Goal: Task Accomplishment & Management: Manage account settings

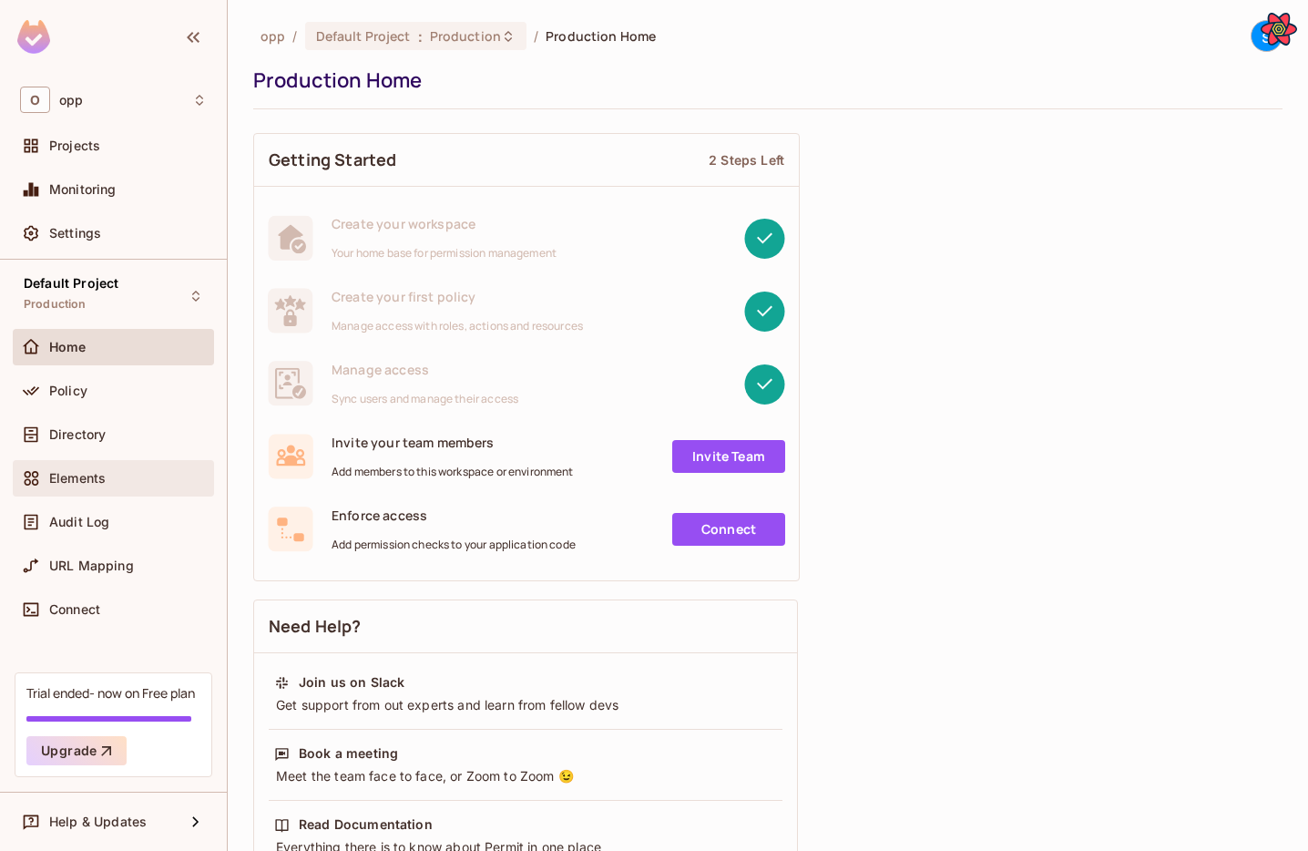
click at [82, 482] on span "Elements" at bounding box center [77, 478] width 56 height 15
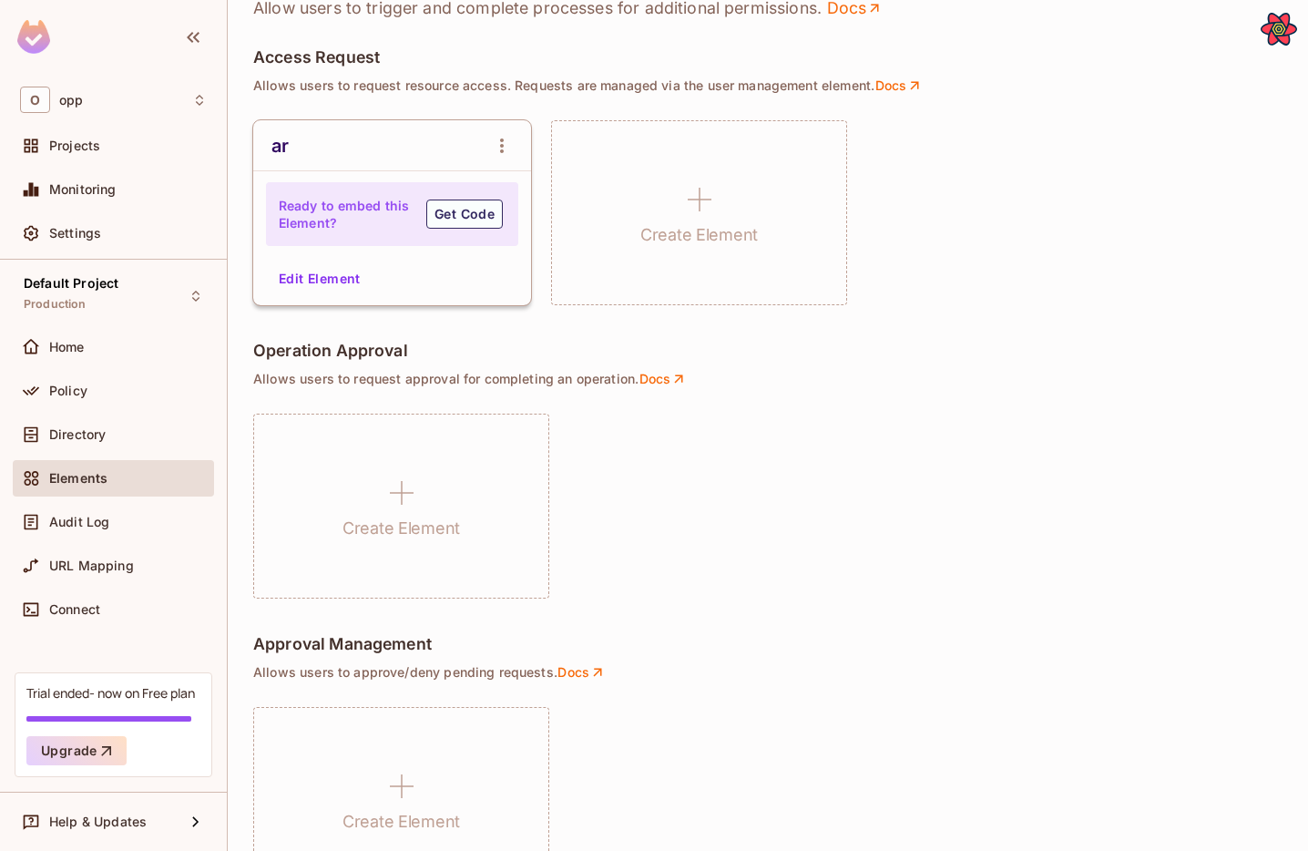
scroll to position [695, 0]
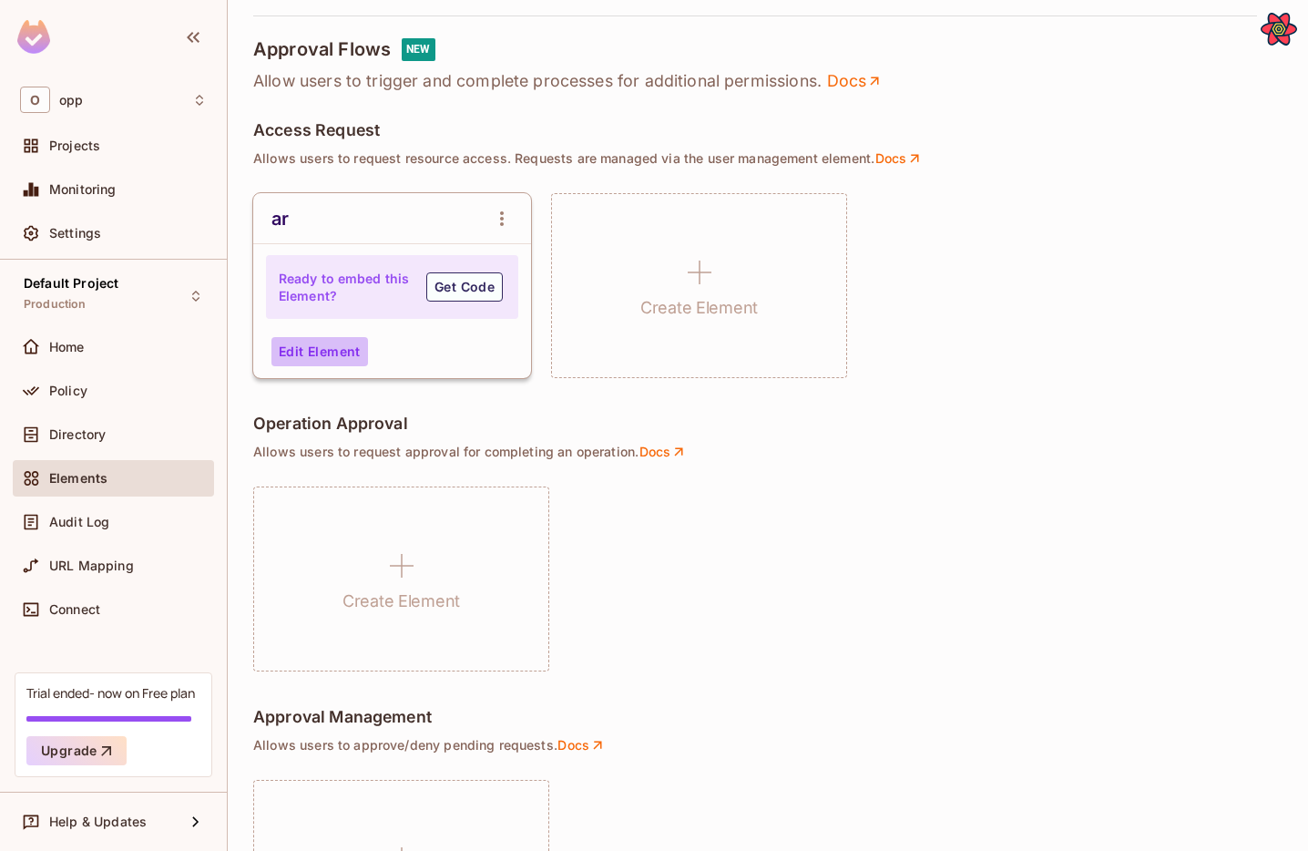
click at [315, 359] on button "Edit Element" at bounding box center [319, 351] width 97 height 29
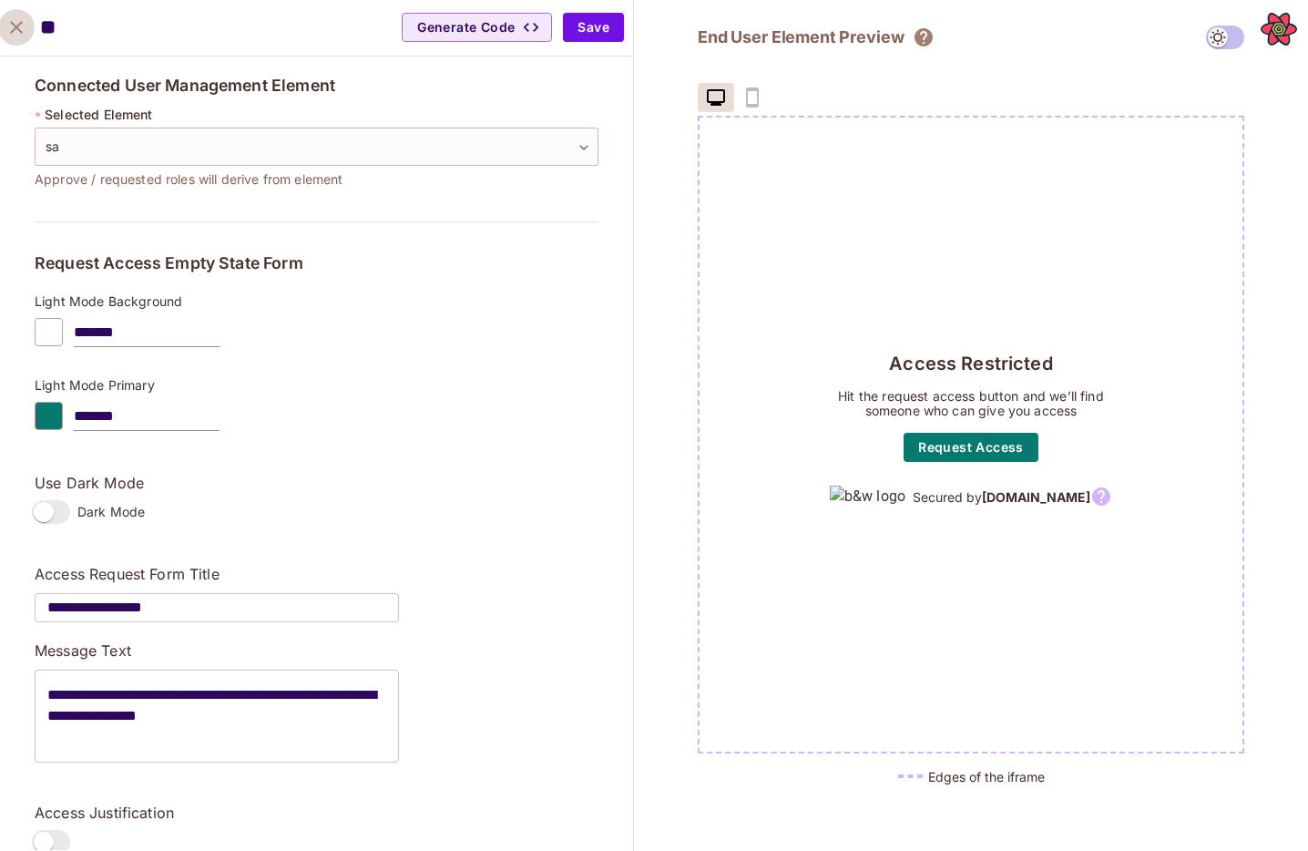
click at [18, 39] on button "close" at bounding box center [16, 27] width 36 height 36
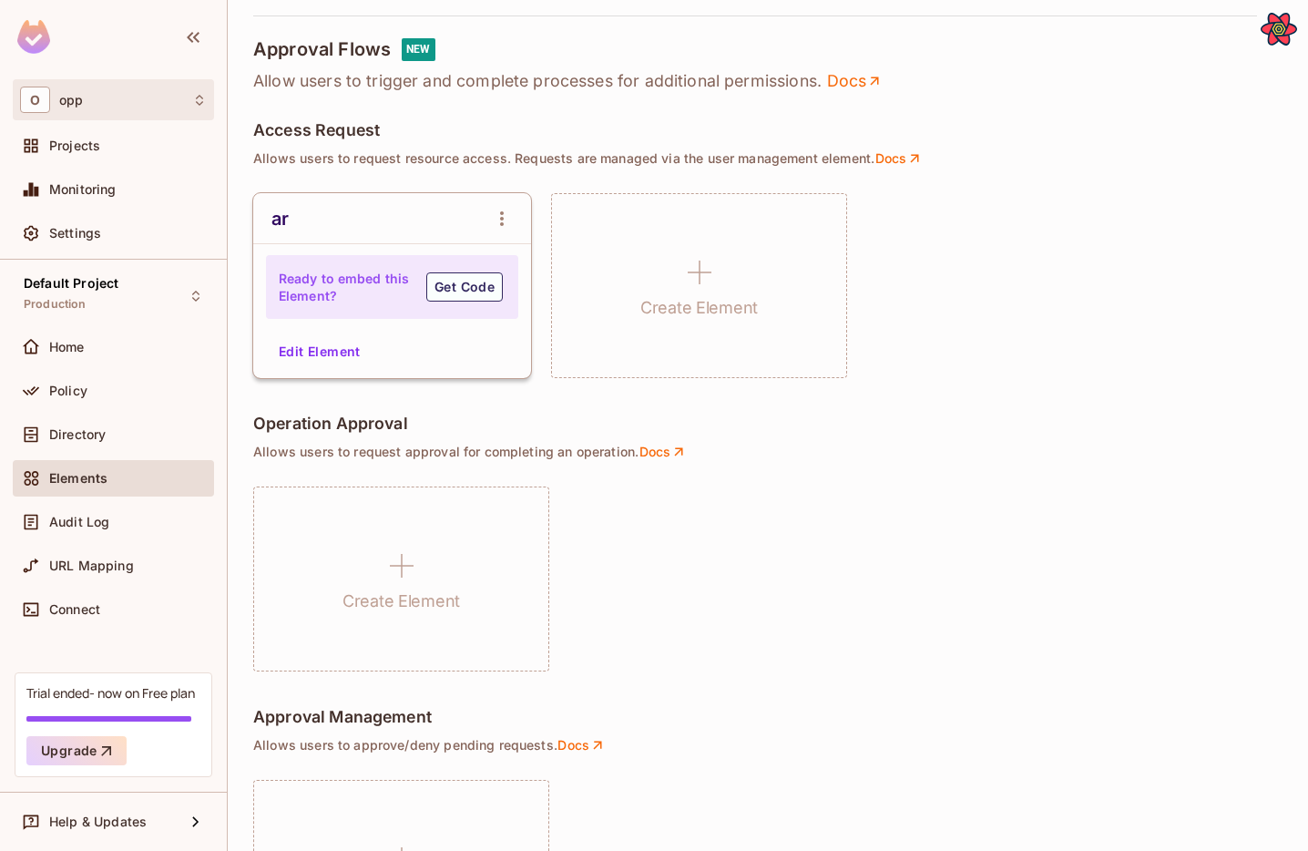
click at [100, 103] on div "O opp" at bounding box center [113, 100] width 187 height 26
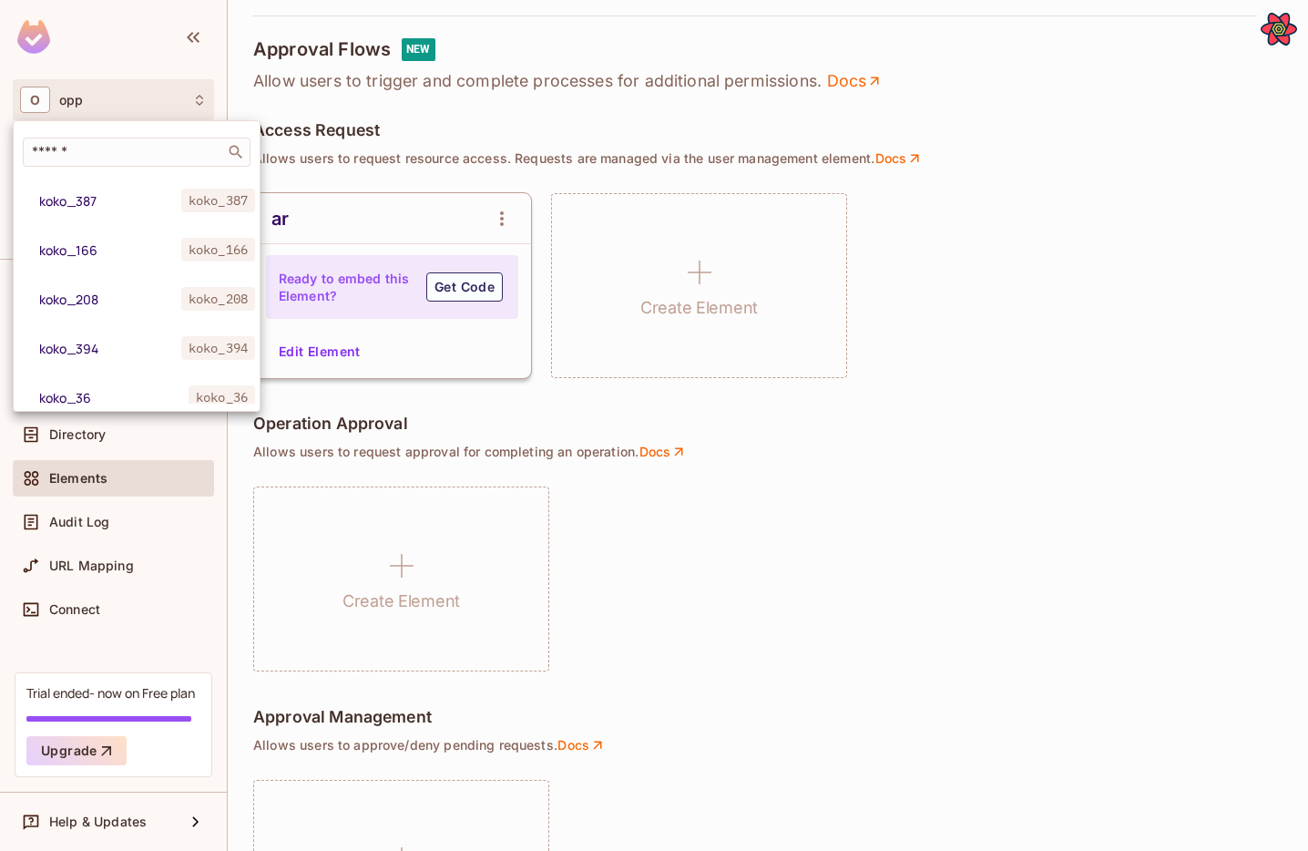
click at [100, 103] on div at bounding box center [654, 425] width 1308 height 851
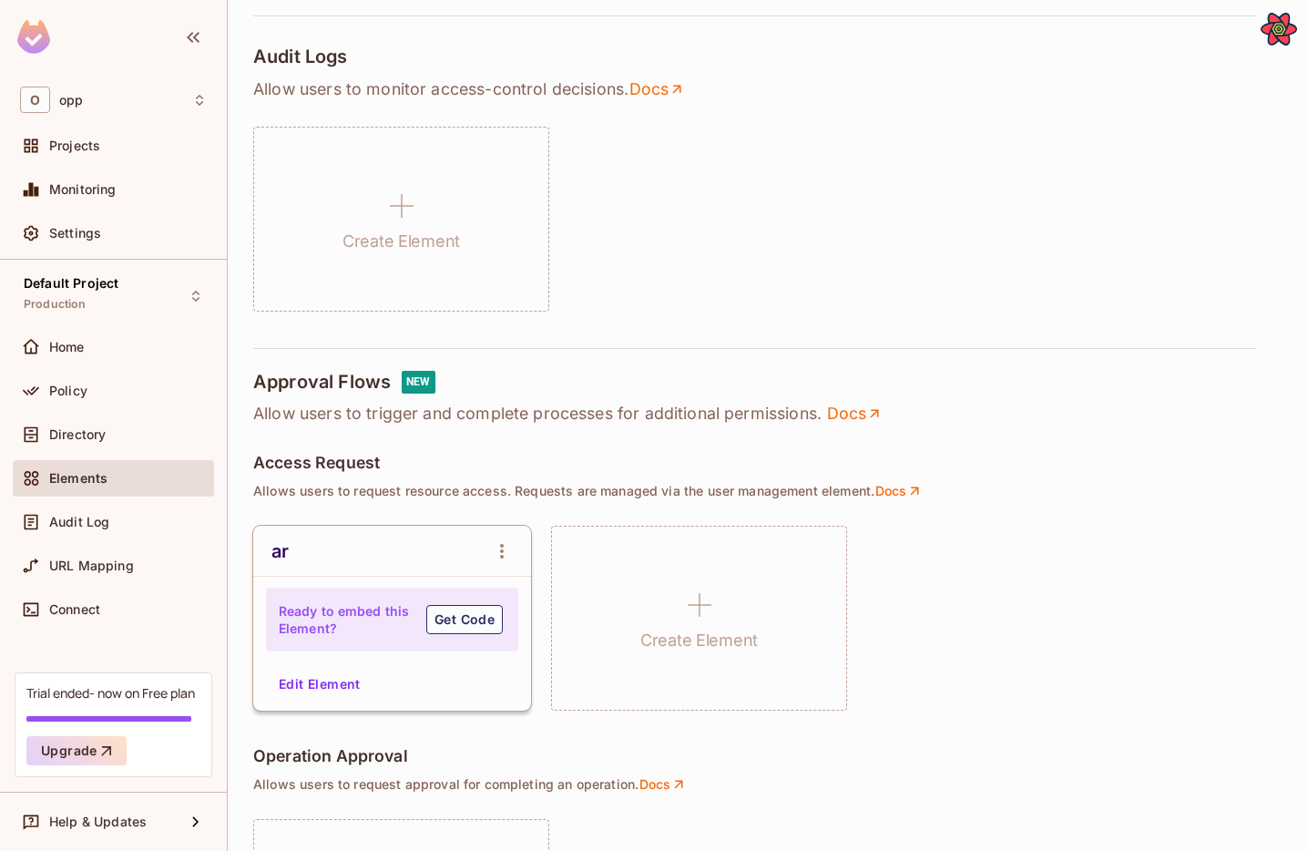
scroll to position [1027, 0]
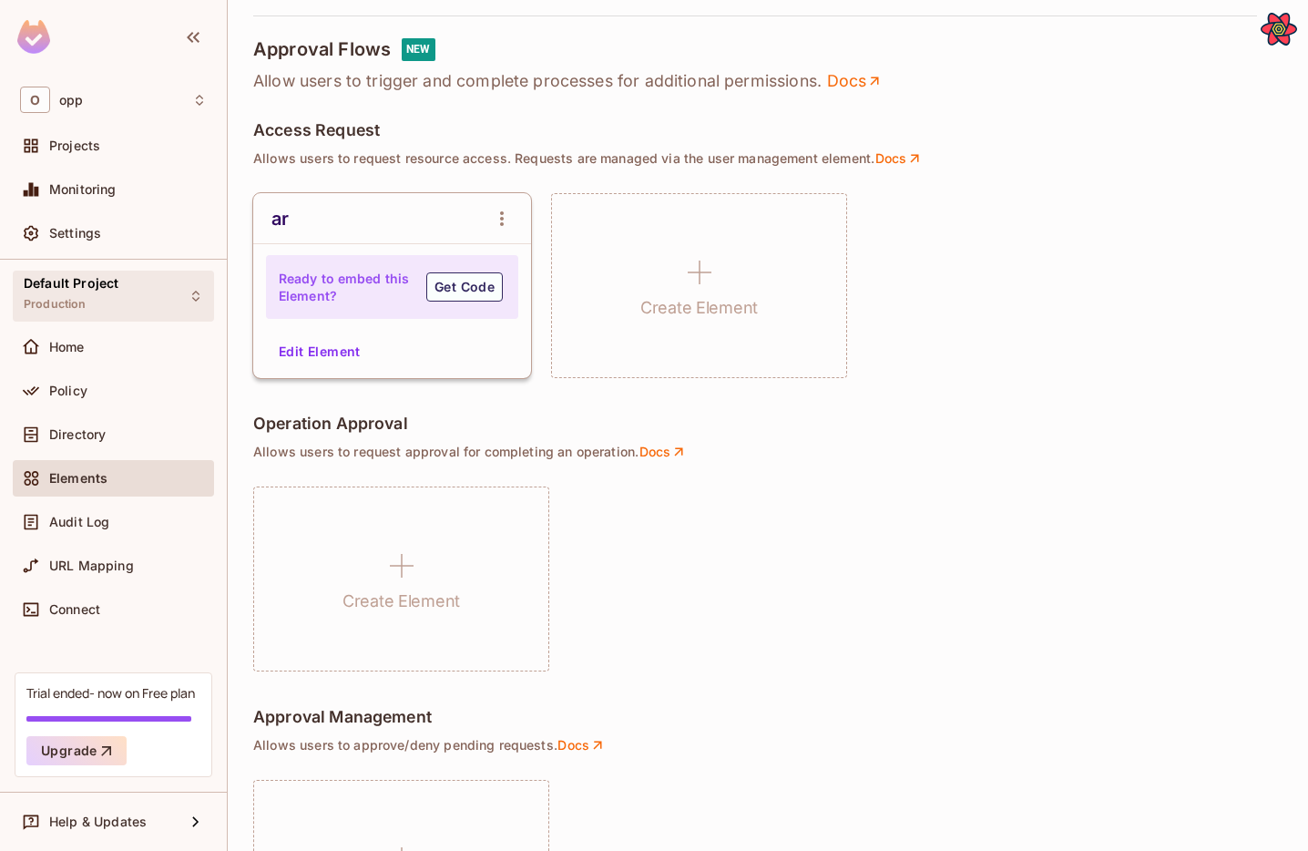
click at [133, 294] on div "Default Project Production" at bounding box center [113, 295] width 201 height 50
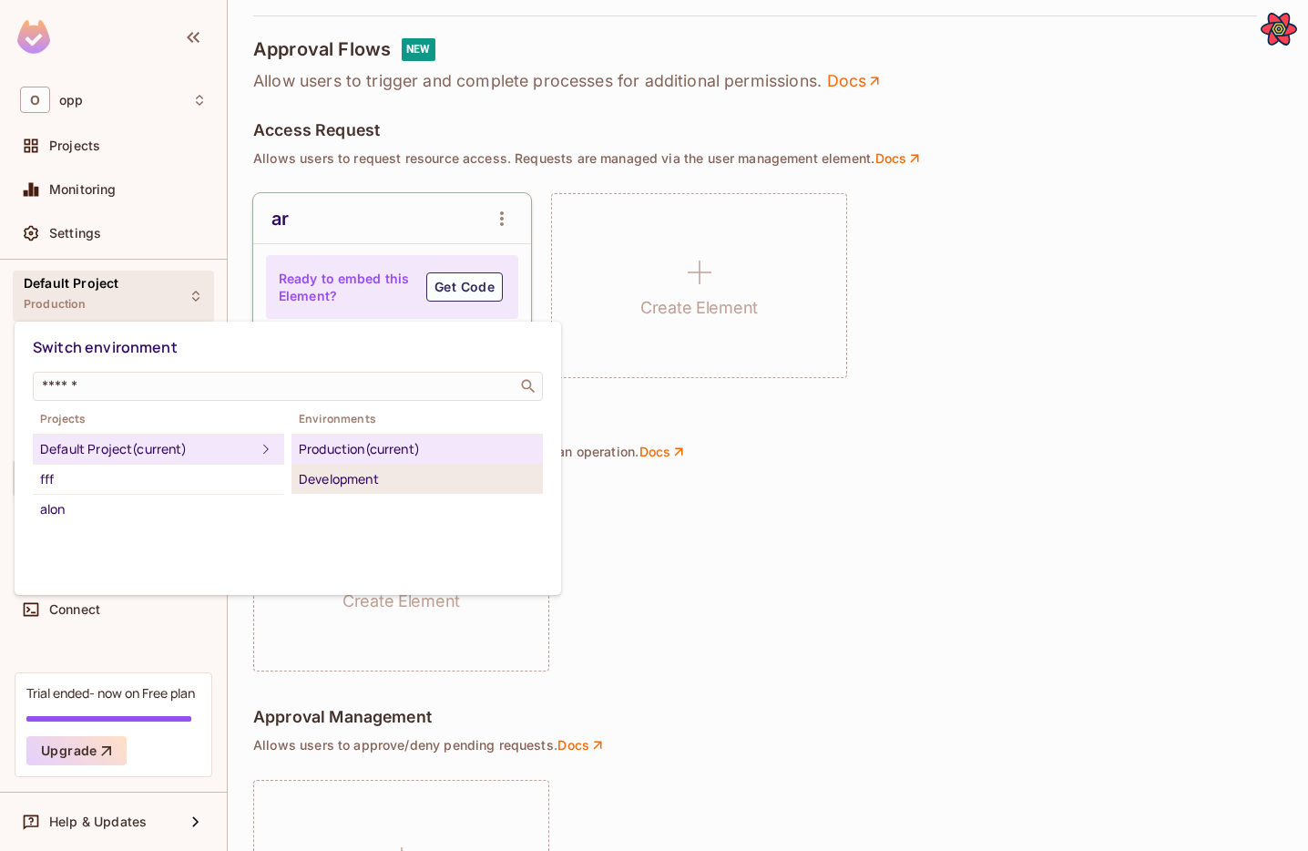
click at [350, 476] on div "Development" at bounding box center [417, 479] width 237 height 22
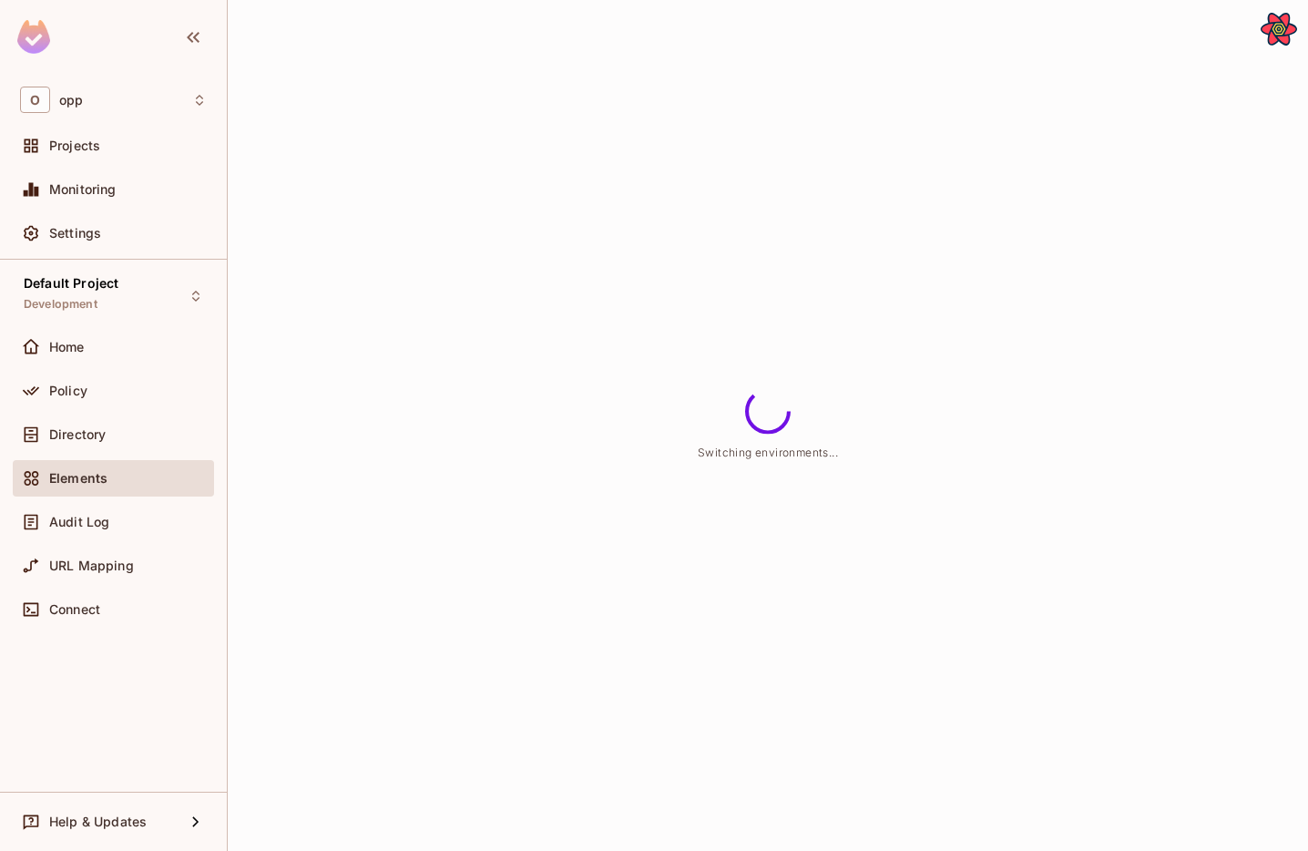
scroll to position [0, 0]
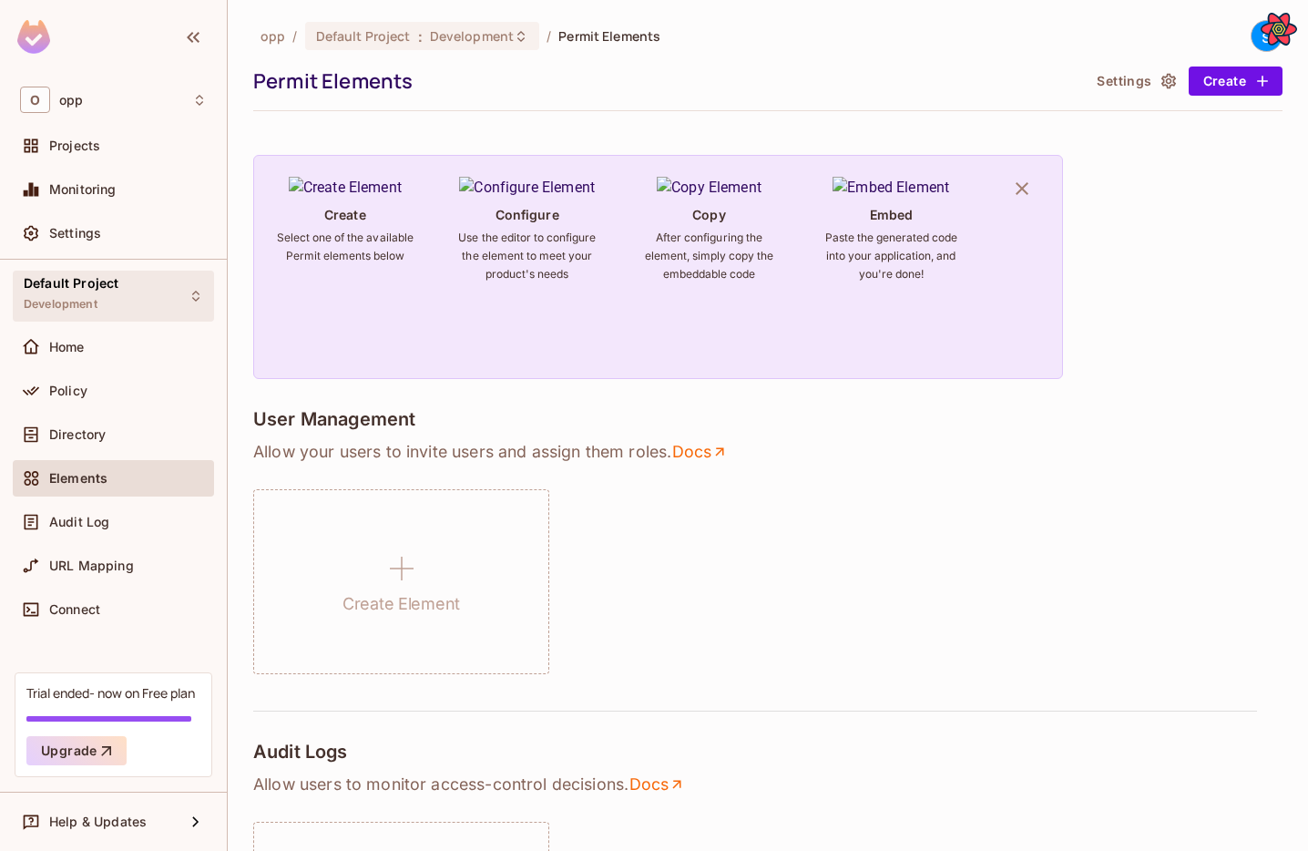
click at [128, 305] on div "Default Project Development" at bounding box center [113, 295] width 201 height 50
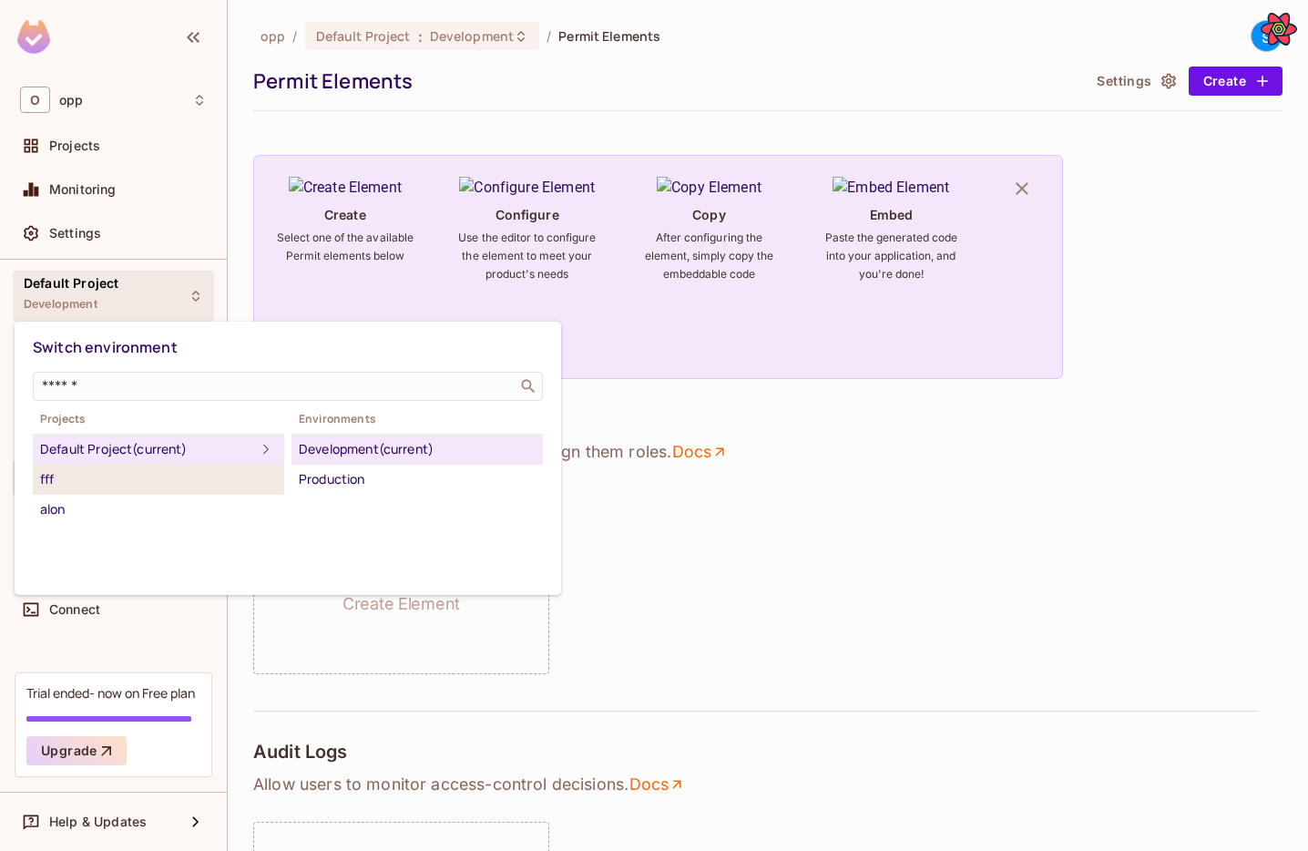
click at [179, 476] on div "fff" at bounding box center [158, 479] width 237 height 22
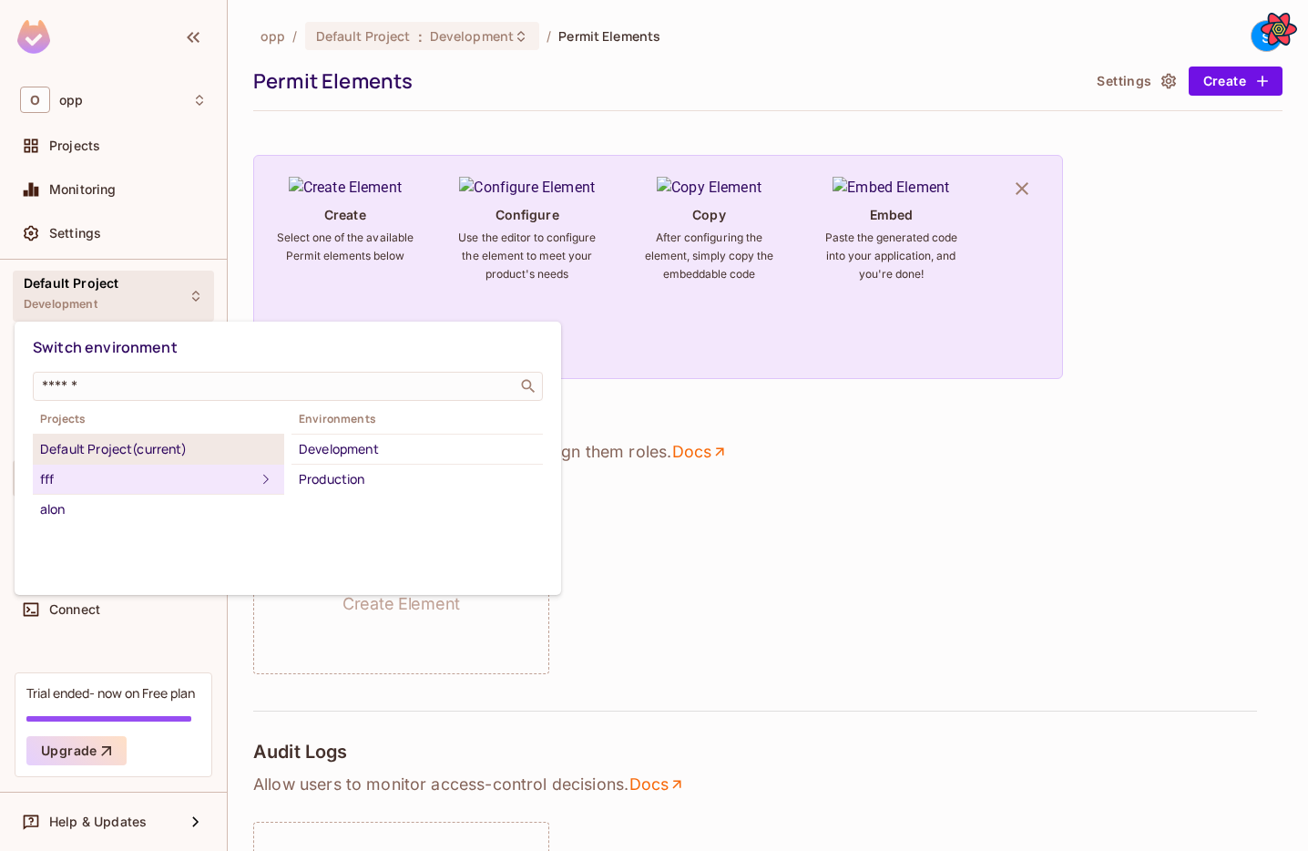
click at [241, 454] on div "Default Project (current)" at bounding box center [158, 449] width 237 height 22
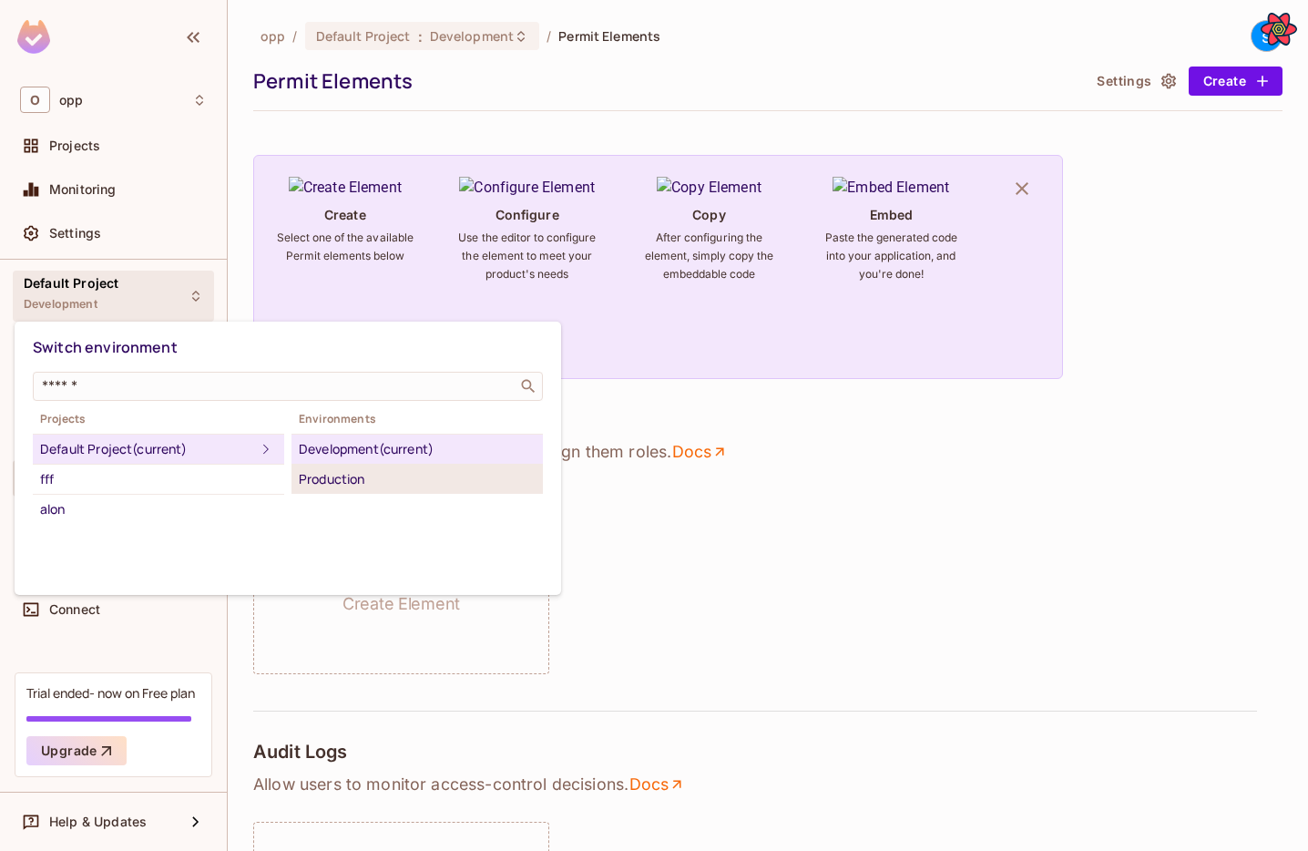
click at [337, 477] on div "Production" at bounding box center [417, 479] width 237 height 22
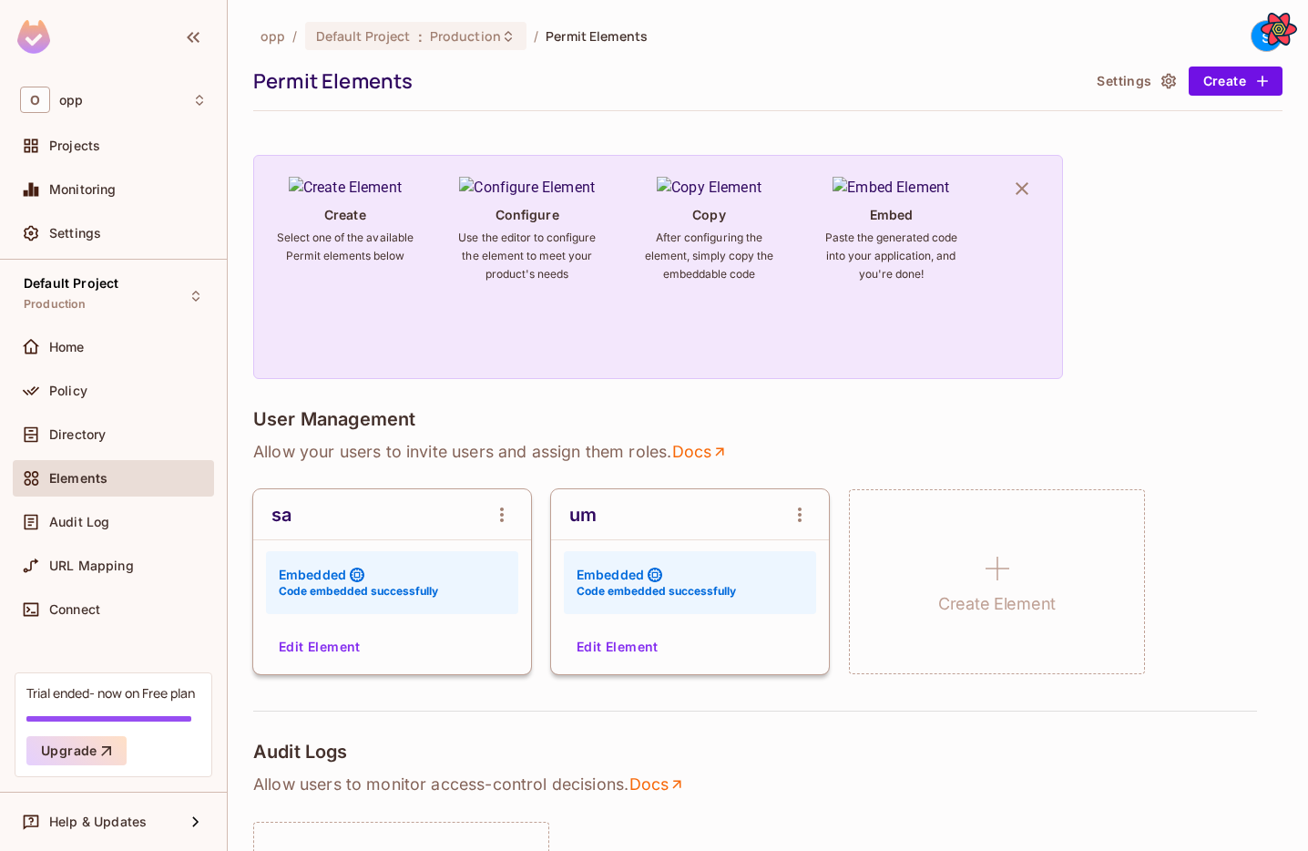
click at [307, 630] on div "sa Embedded Code embedded successfully Edit Element" at bounding box center [392, 581] width 278 height 185
click at [307, 638] on button "Edit Element" at bounding box center [319, 646] width 97 height 29
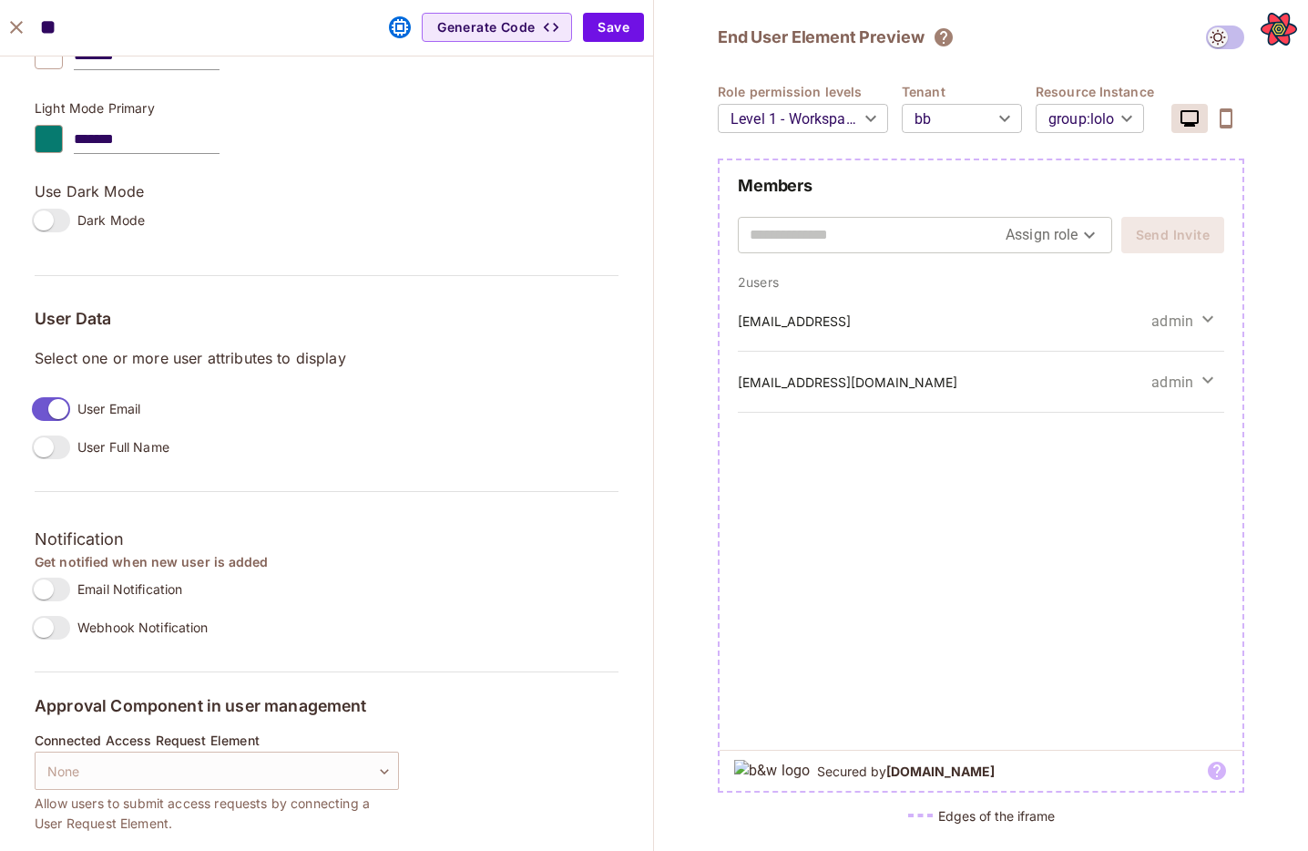
scroll to position [1240, 0]
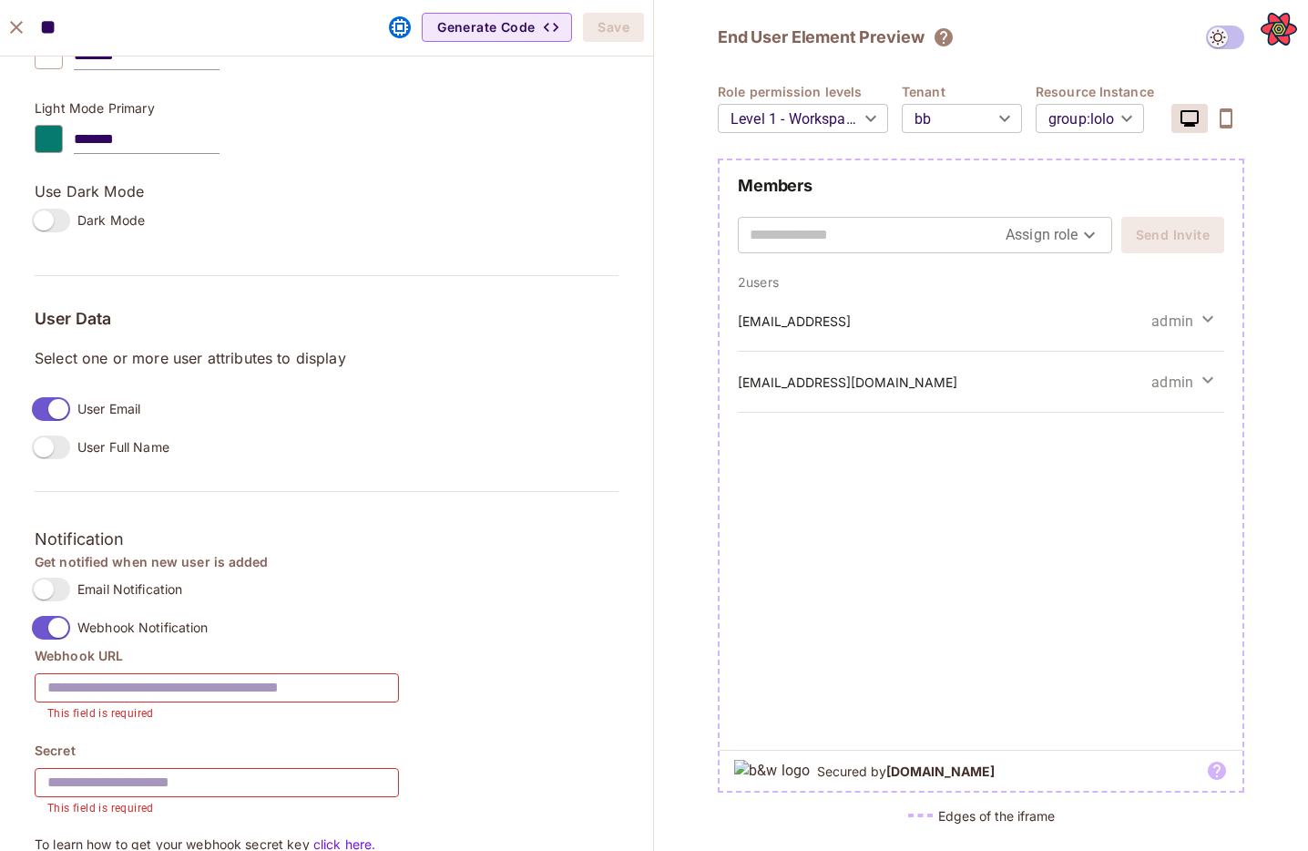
click at [120, 692] on input "text" at bounding box center [217, 687] width 364 height 51
paste input "**********"
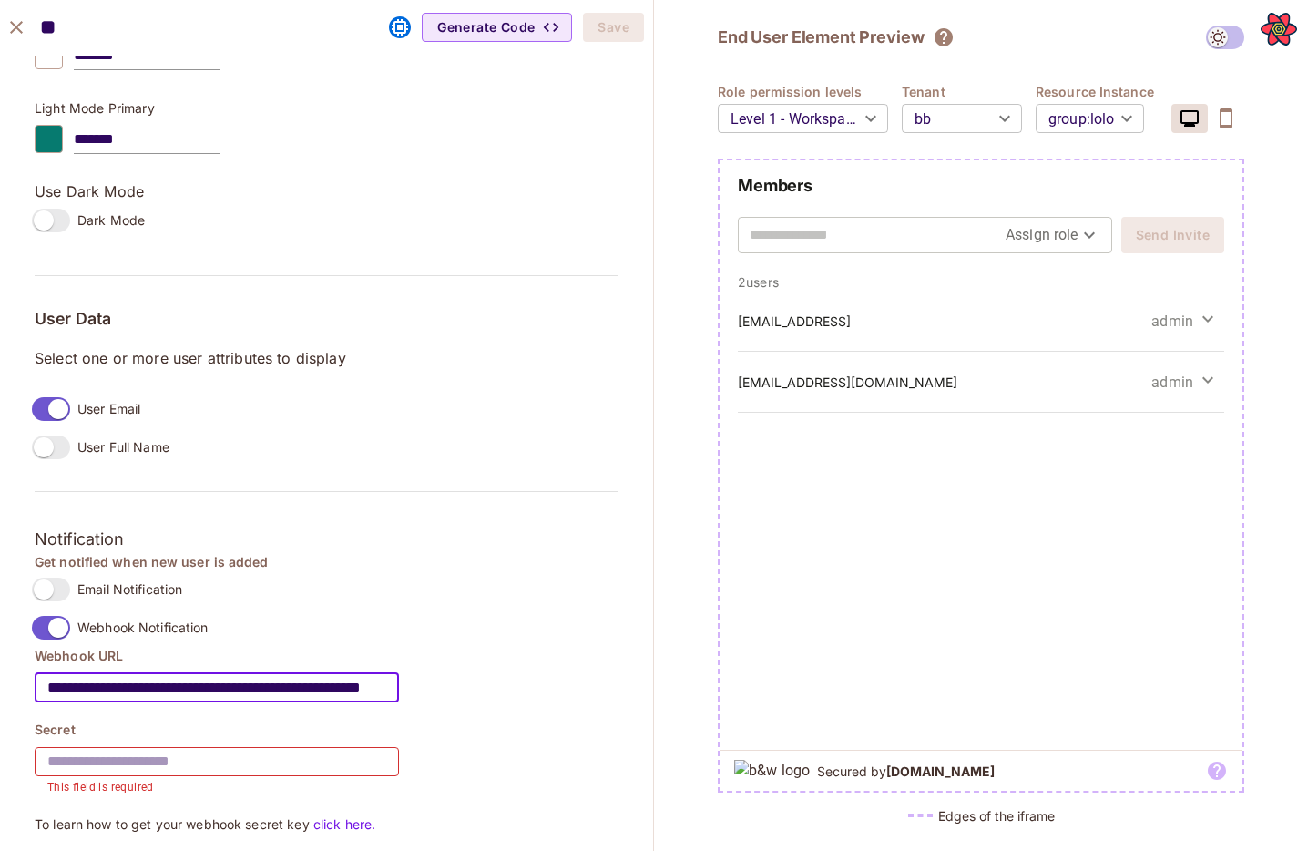
scroll to position [0, 79]
type input "**********"
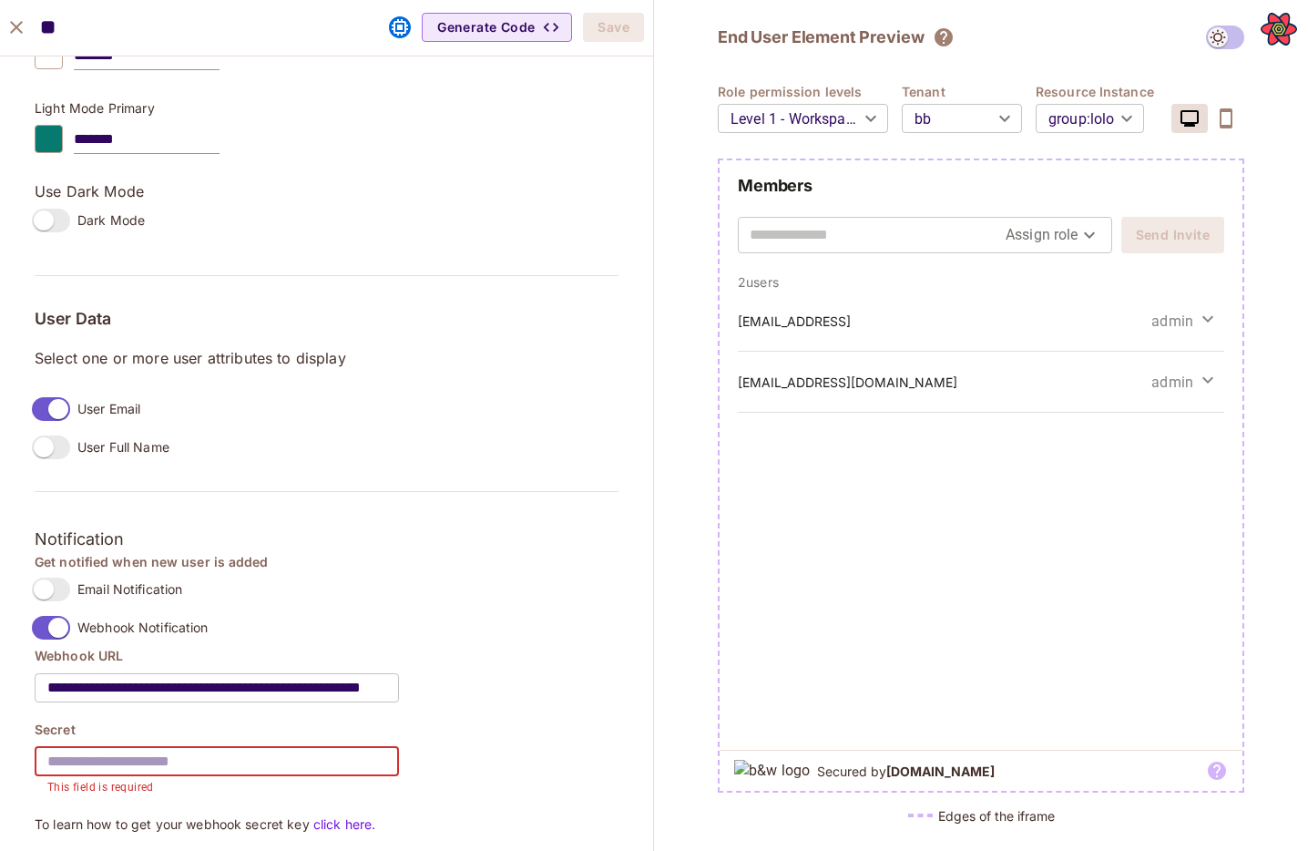
click at [139, 769] on input "text" at bounding box center [217, 761] width 364 height 51
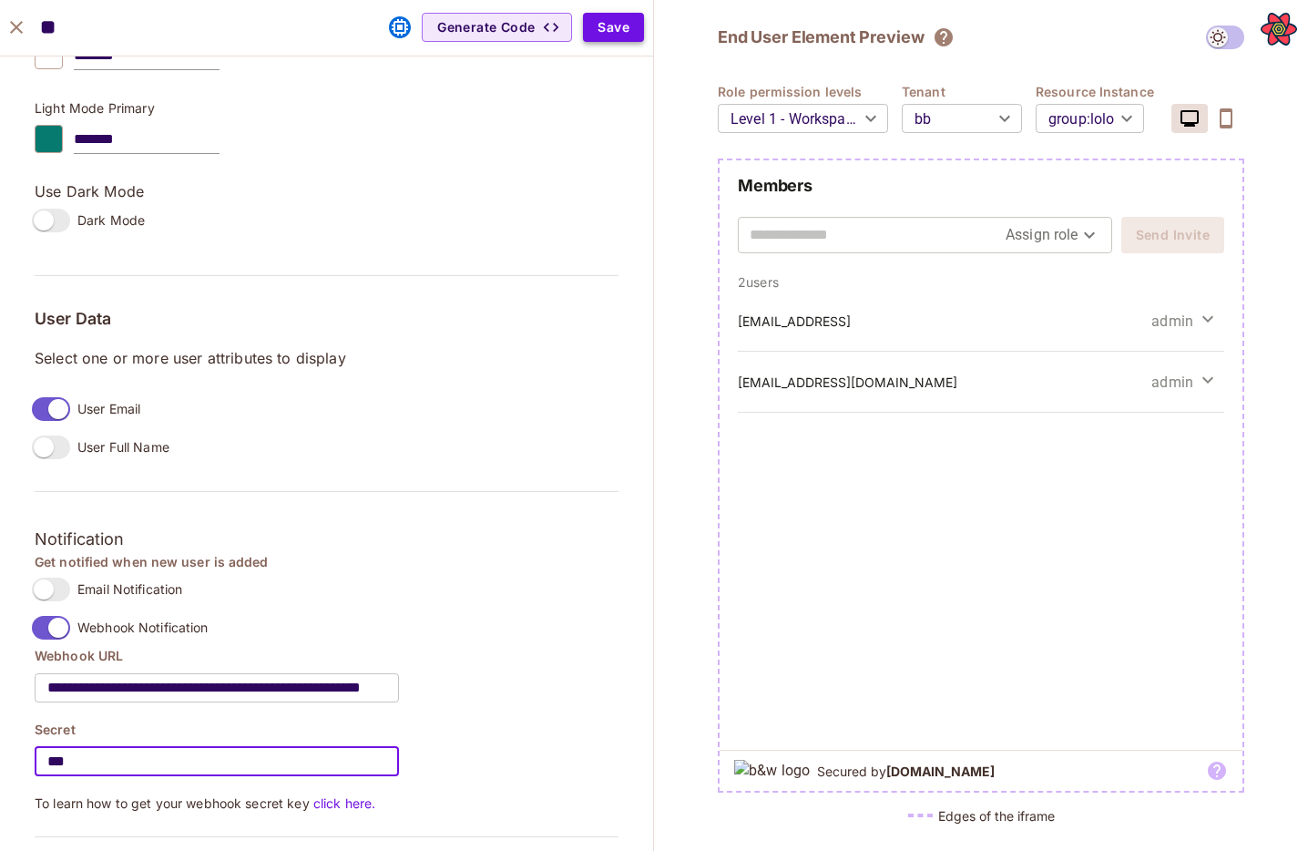
type input "***"
click at [624, 23] on button "Save" at bounding box center [613, 27] width 61 height 29
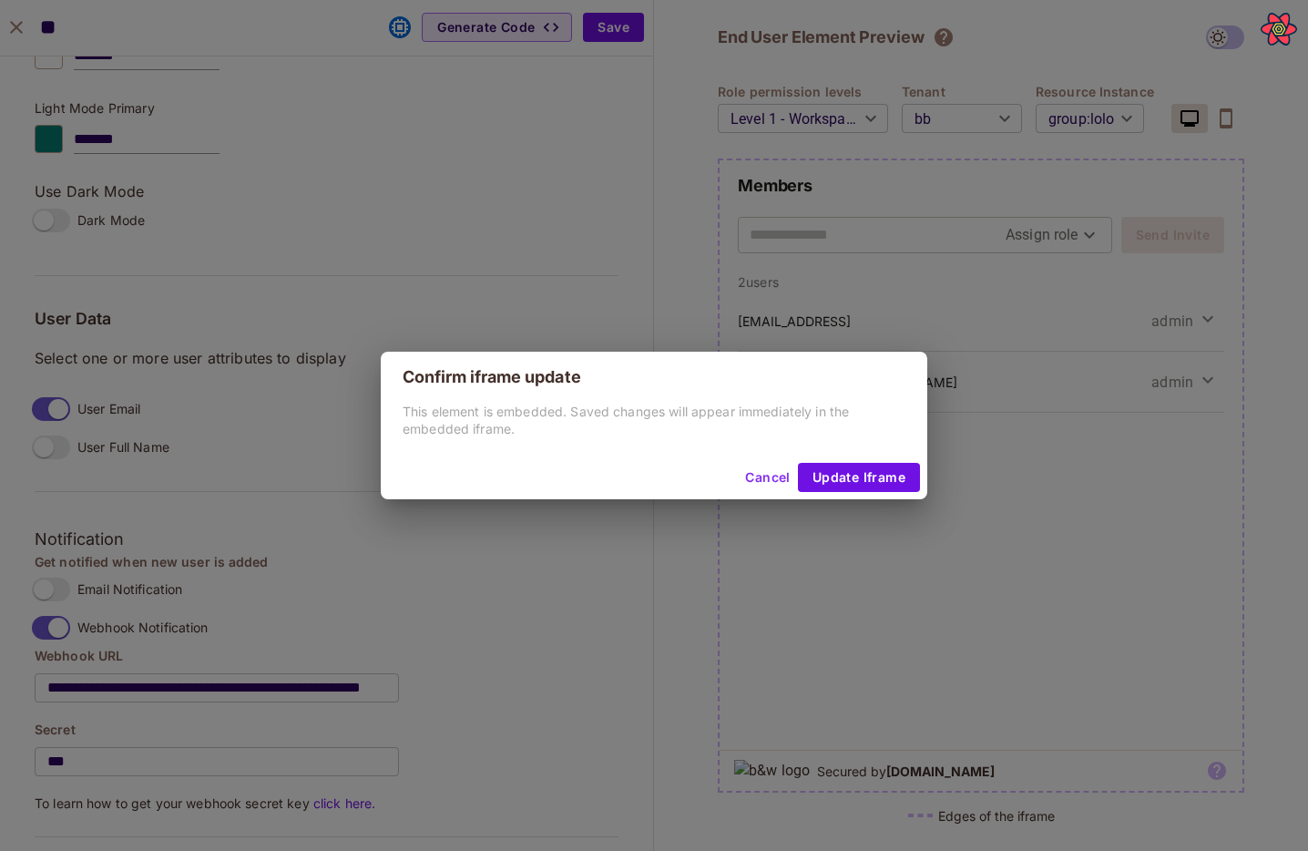
drag, startPoint x: 874, startPoint y: 471, endPoint x: 609, endPoint y: 217, distance: 367.1
click at [609, 217] on div "Confirm iframe update This element is embedded. Saved changes will appear immed…" at bounding box center [654, 425] width 1308 height 851
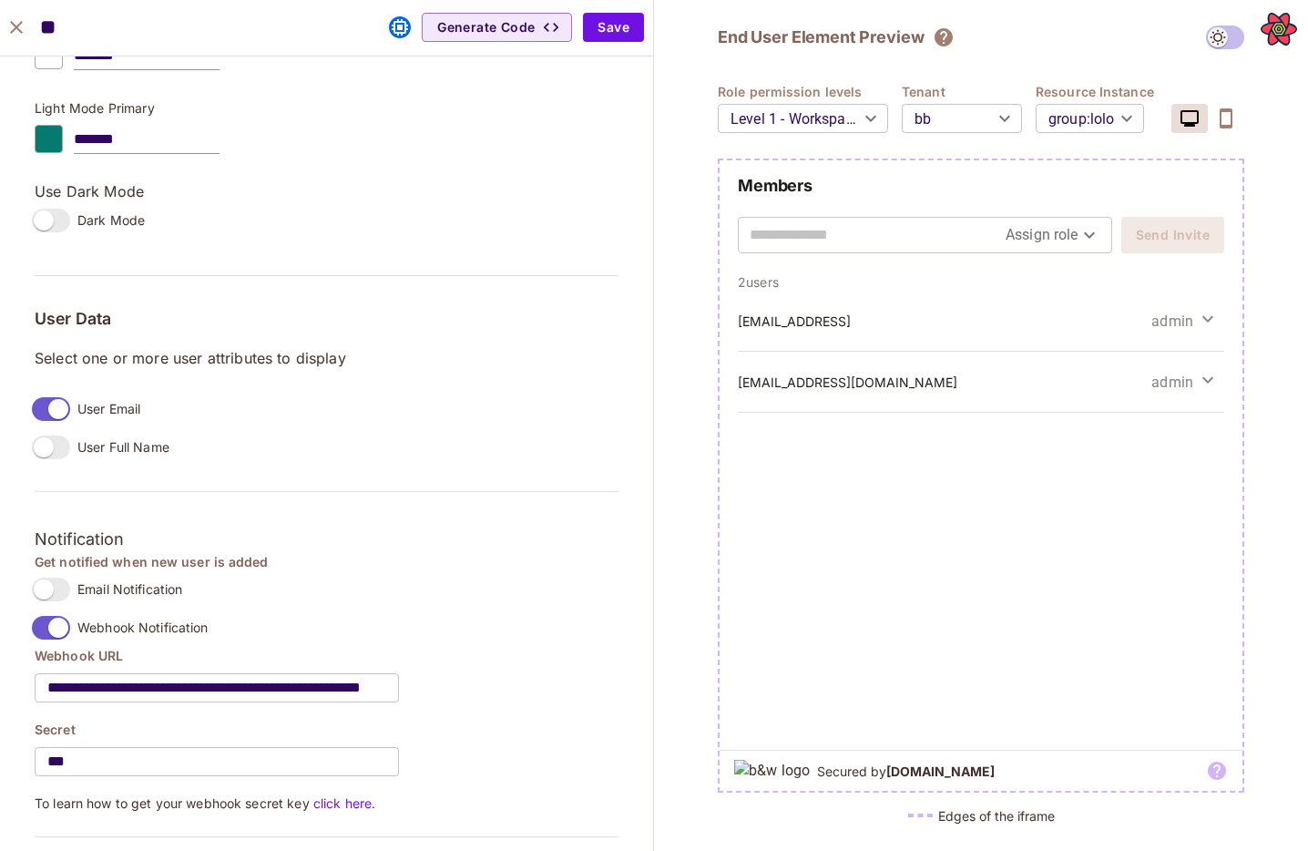
click at [1102, 127] on body "O opp Projects Monitoring Settings Default Project Production Home Policy Direc…" at bounding box center [654, 425] width 1308 height 851
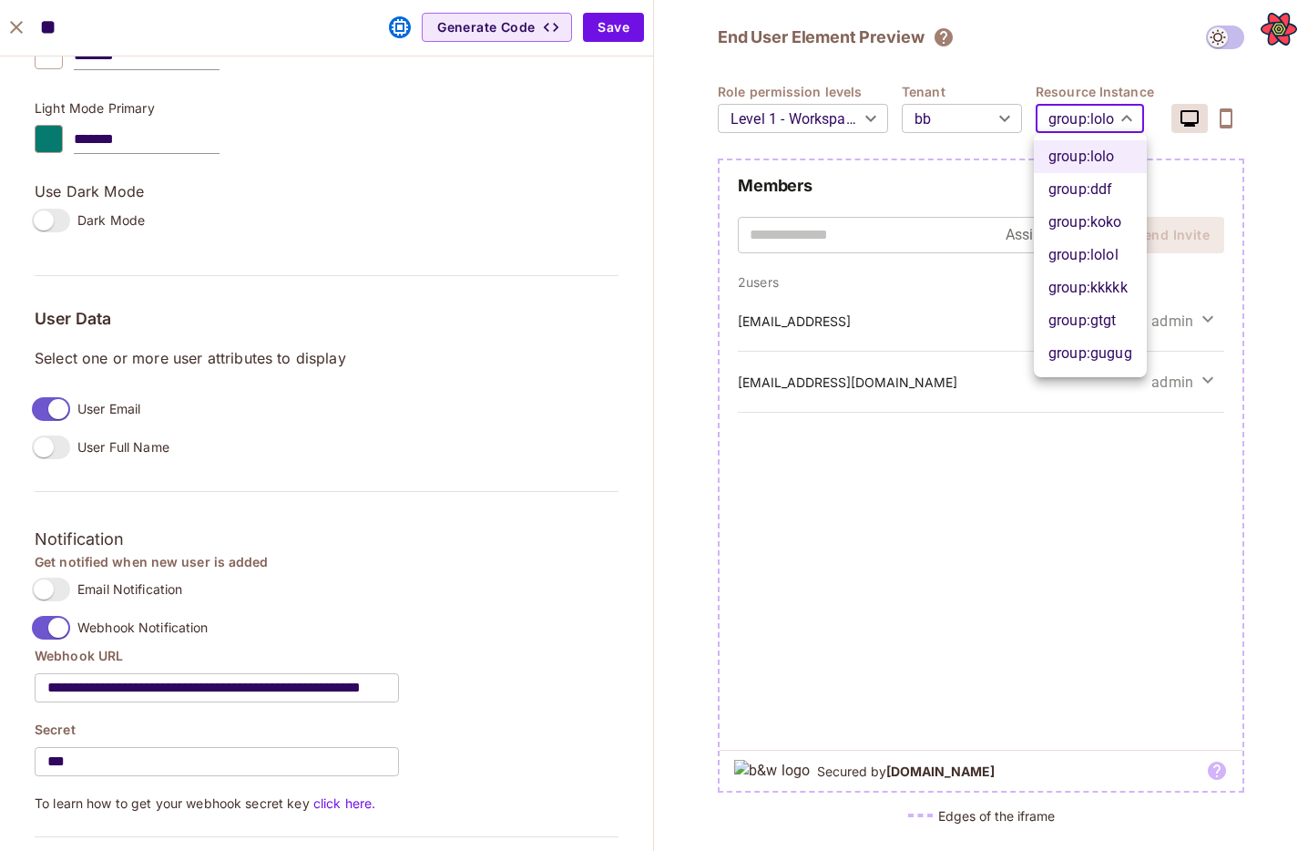
click at [957, 117] on div at bounding box center [654, 425] width 1308 height 851
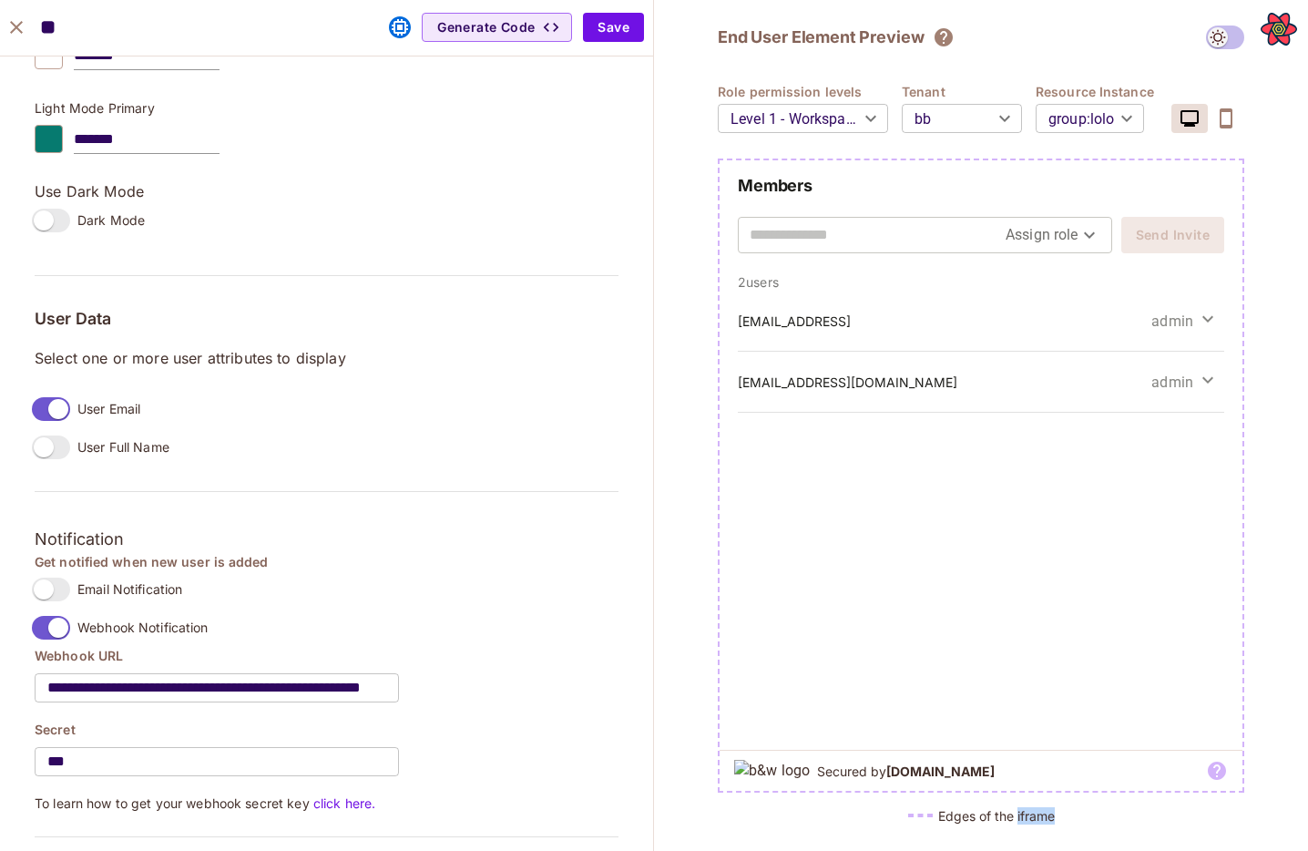
click at [956, 116] on body "O opp Projects Monitoring Settings Default Project Production Home Policy Direc…" at bounding box center [654, 425] width 1308 height 851
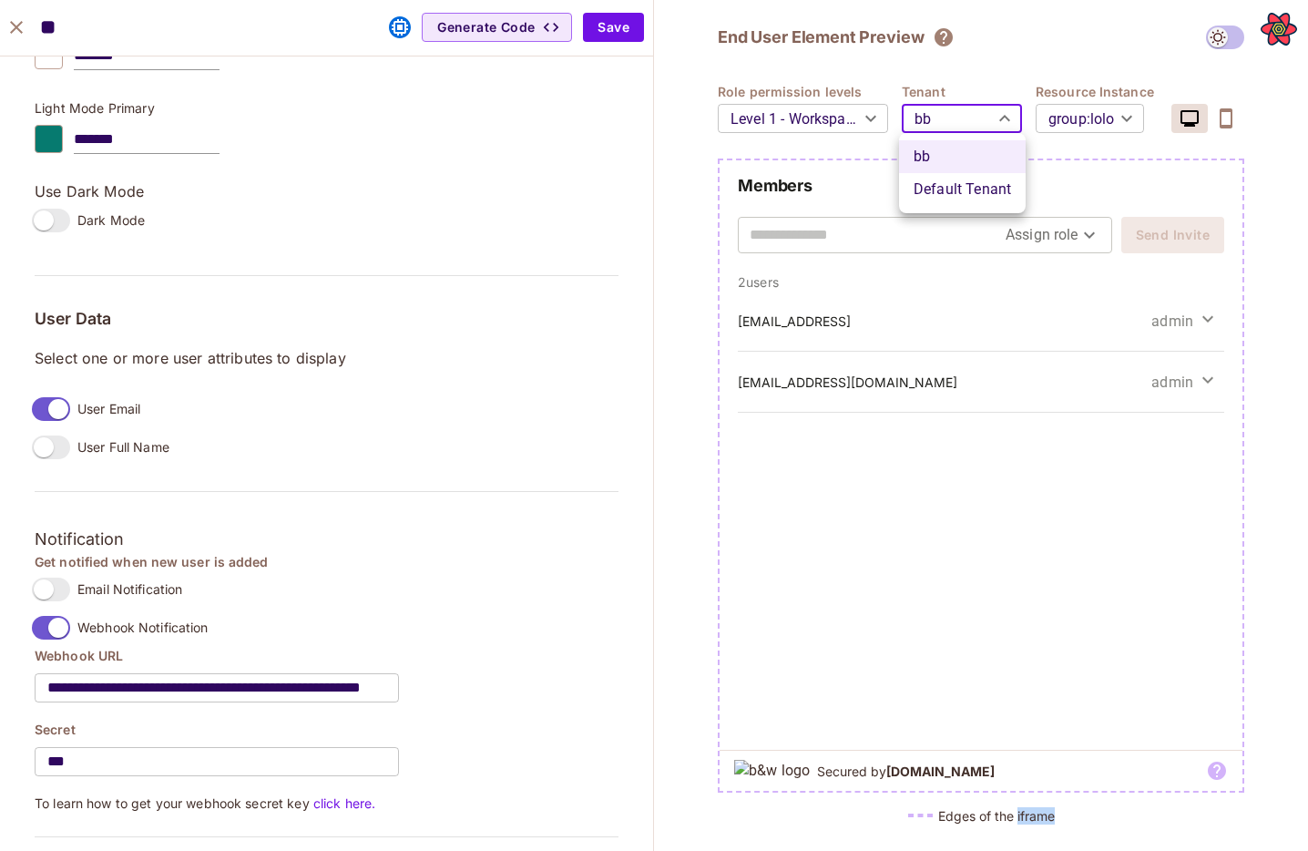
click at [954, 185] on li "Default Tenant" at bounding box center [962, 189] width 127 height 33
type input "*******"
click at [1090, 143] on div "​" at bounding box center [1087, 118] width 105 height 51
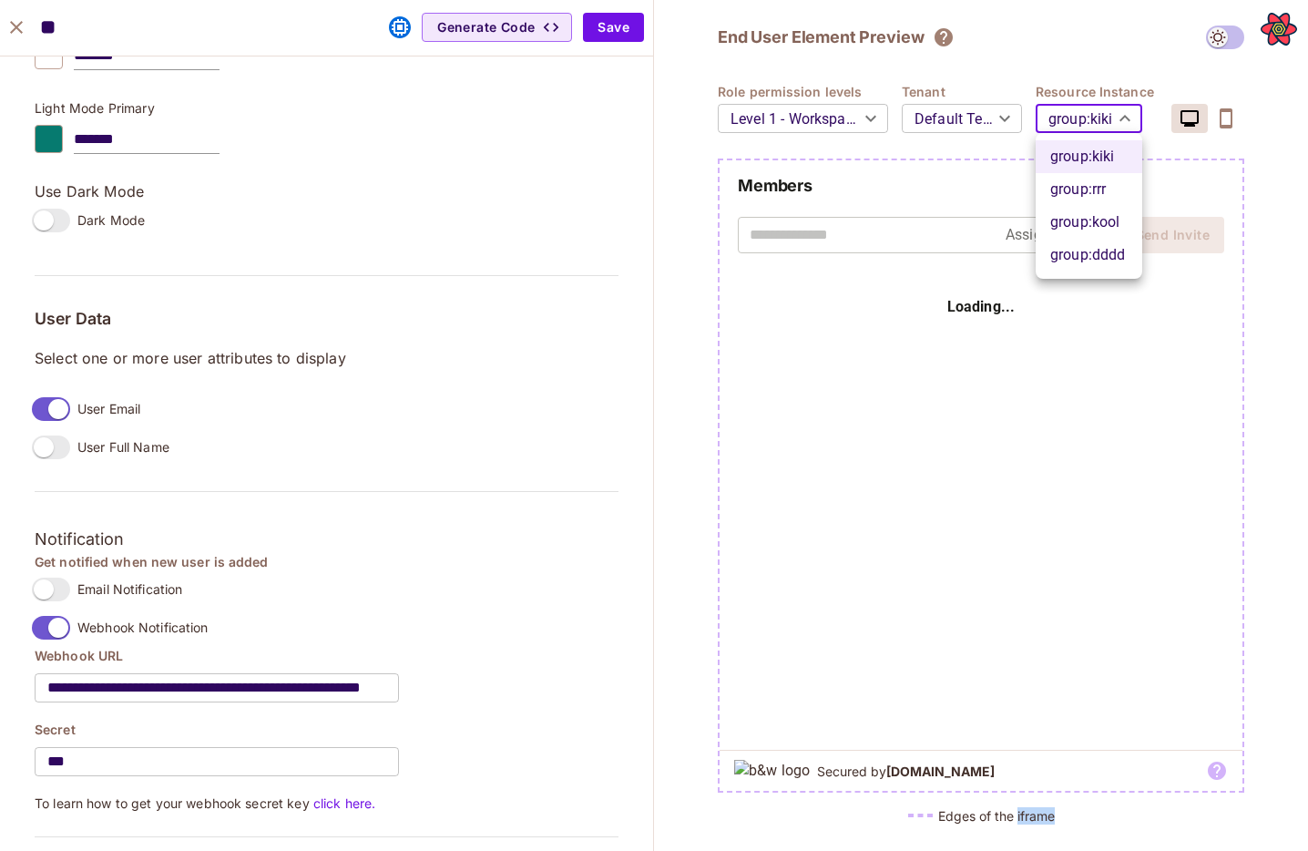
click at [1090, 129] on body "O opp Projects Monitoring Settings Default Project Production Home Policy Direc…" at bounding box center [654, 425] width 1308 height 851
click at [1095, 208] on li "group : kool" at bounding box center [1088, 222] width 107 height 33
type input "****"
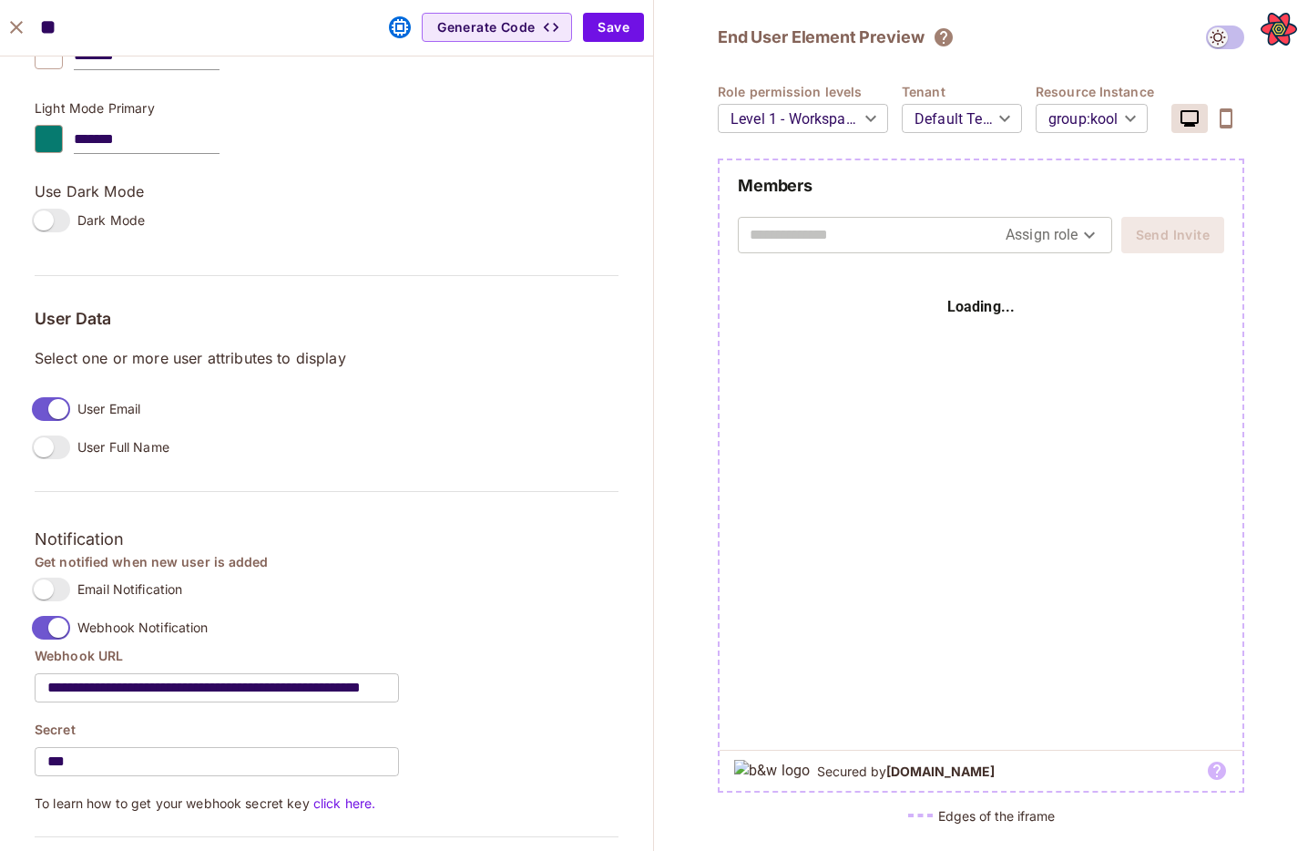
click at [487, 317] on h5 "User Data" at bounding box center [327, 319] width 584 height 18
click at [615, 23] on button "Save" at bounding box center [613, 27] width 61 height 29
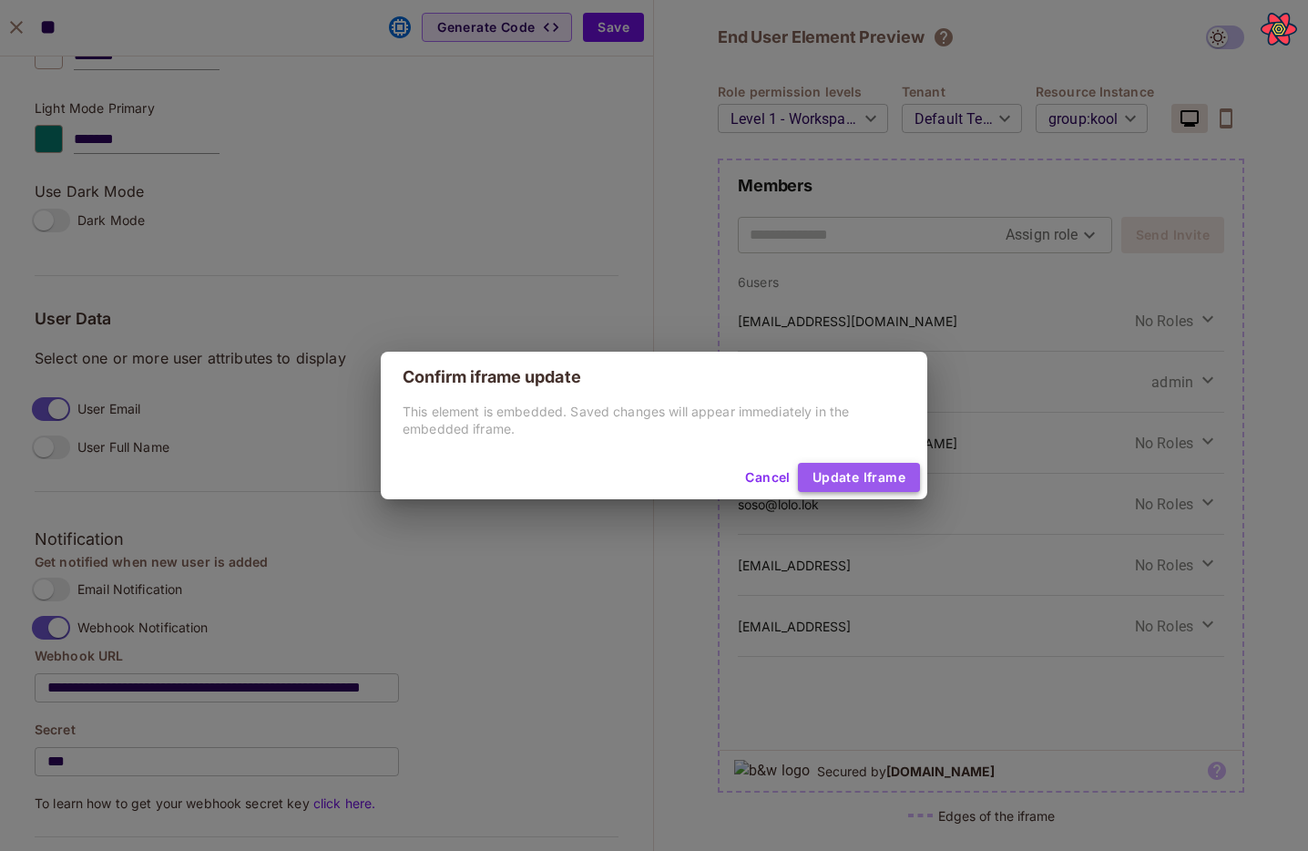
click at [882, 475] on button "Update Iframe" at bounding box center [859, 477] width 122 height 29
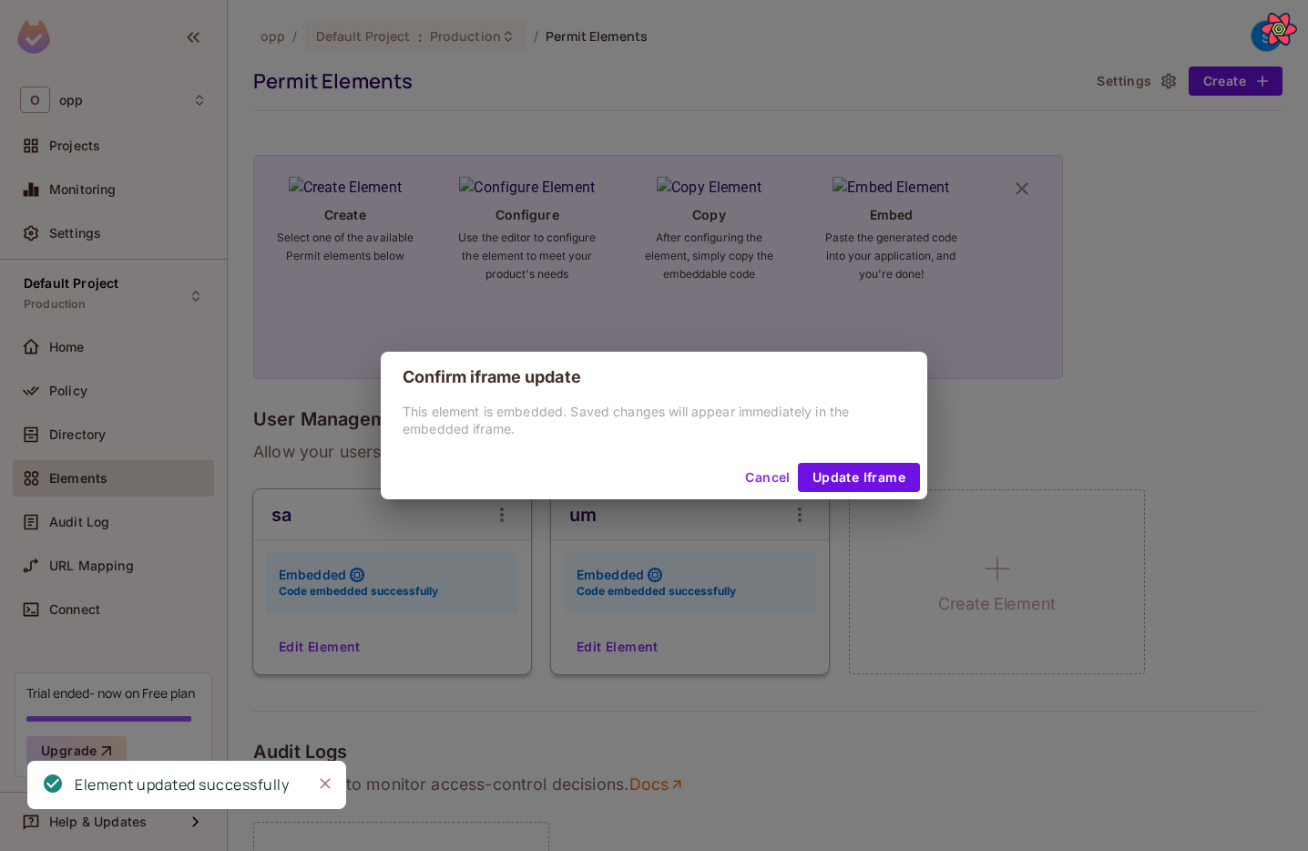
scroll to position [1213, 0]
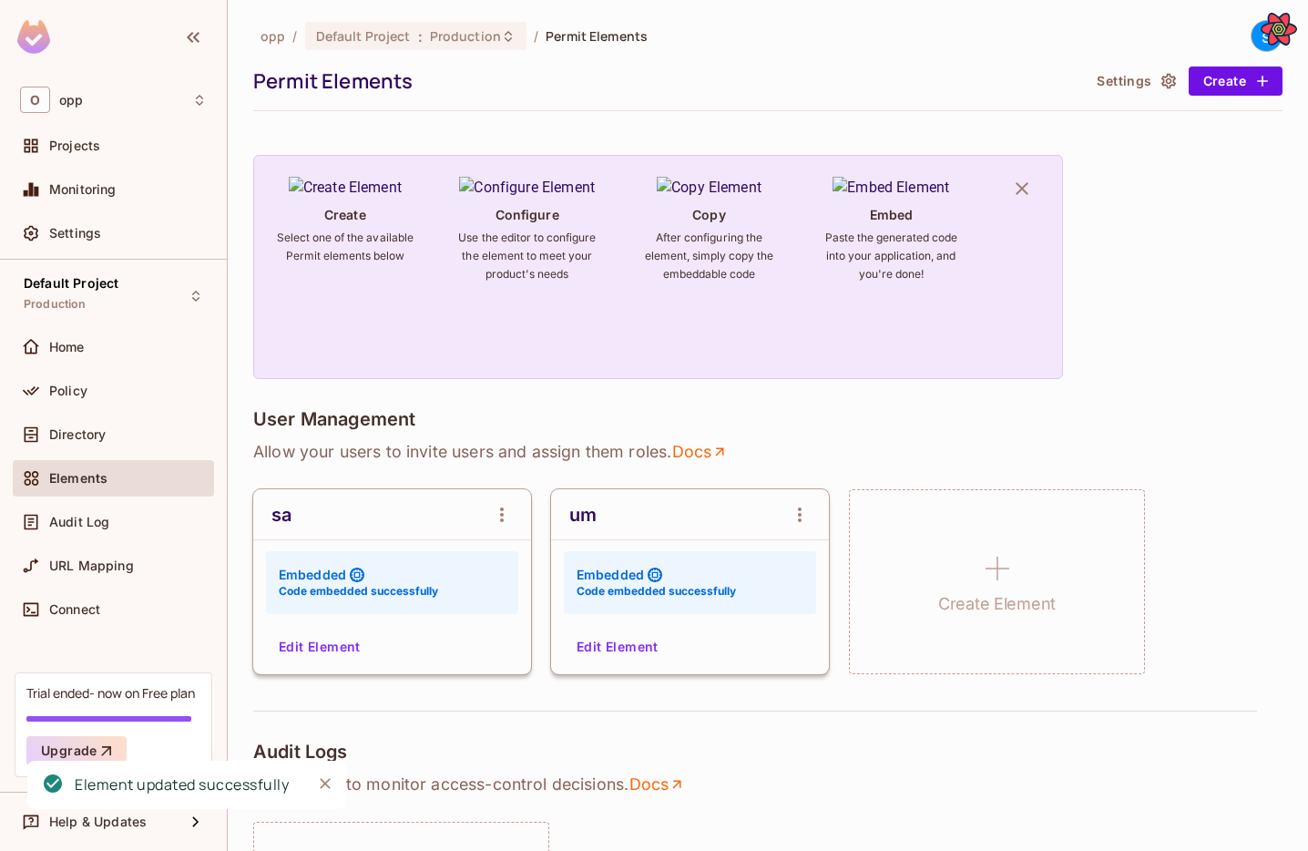
click at [938, 419] on div "User Management" at bounding box center [767, 420] width 1029 height 25
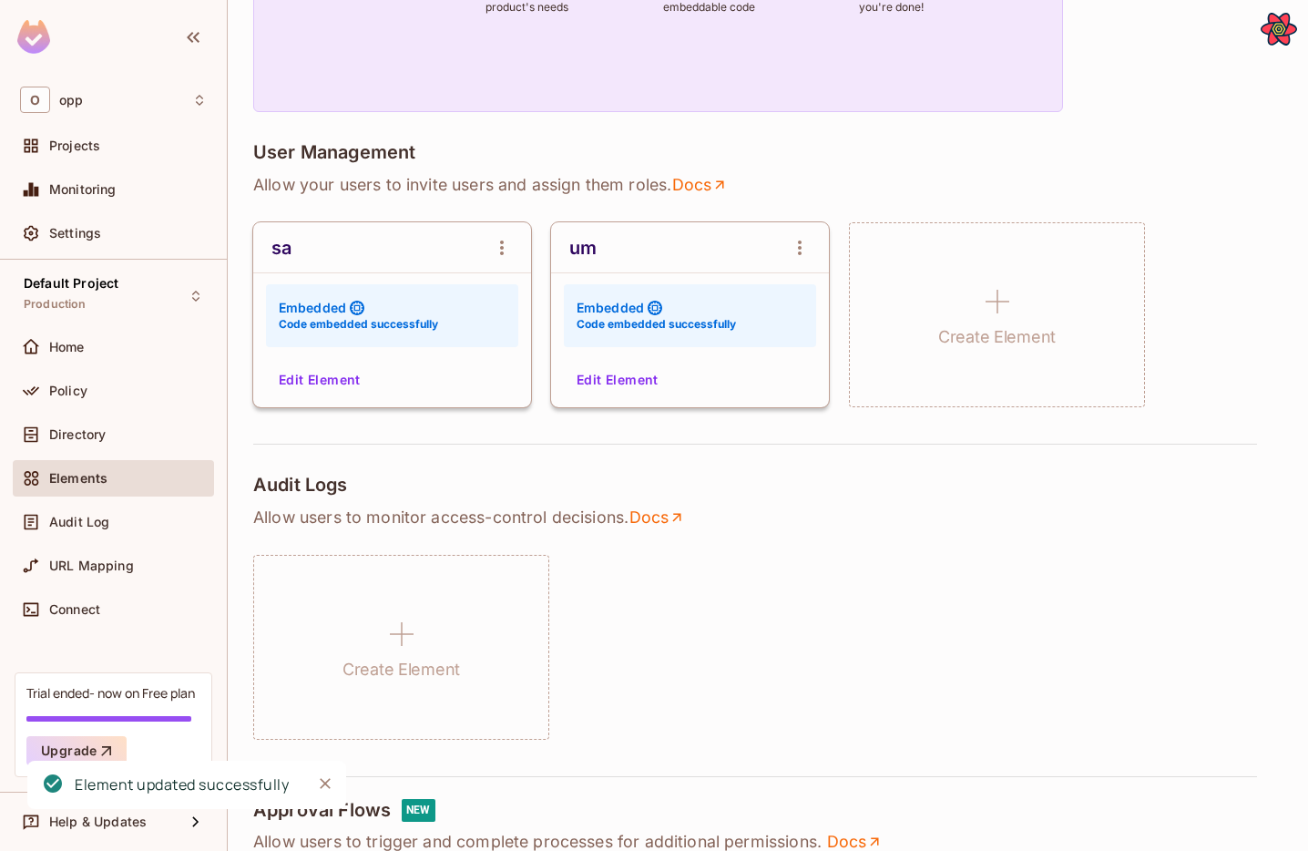
scroll to position [268, 0]
